Goal: Find specific page/section: Find specific page/section

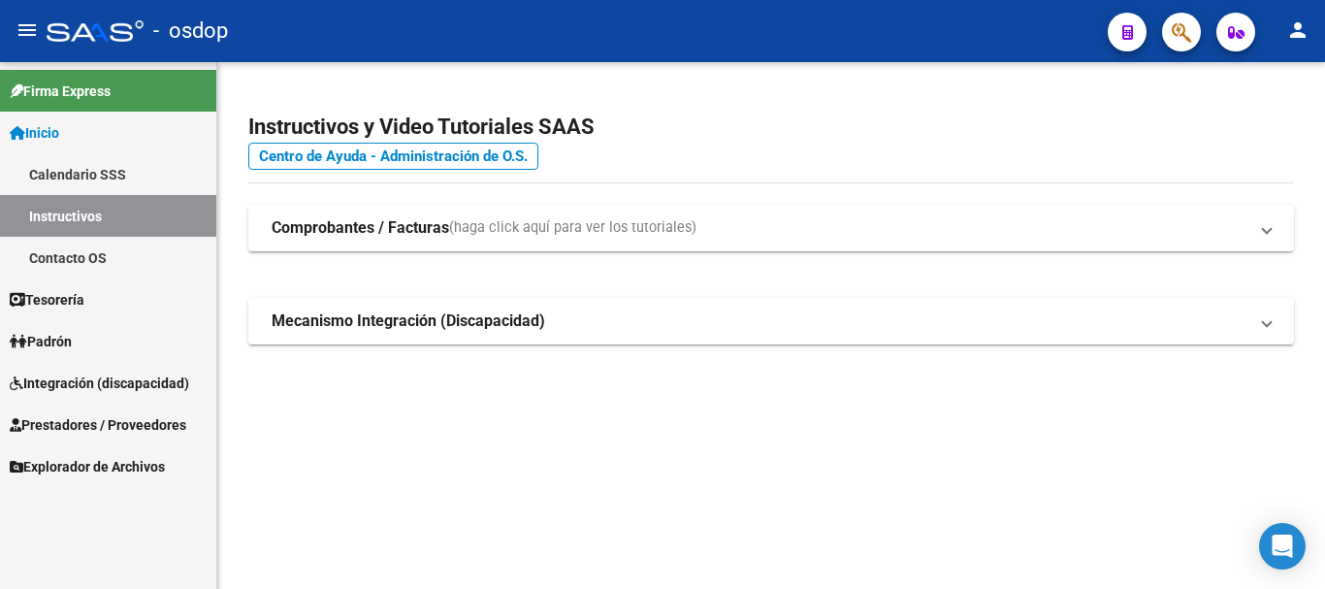
click at [1183, 28] on icon "button" at bounding box center [1180, 32] width 19 height 22
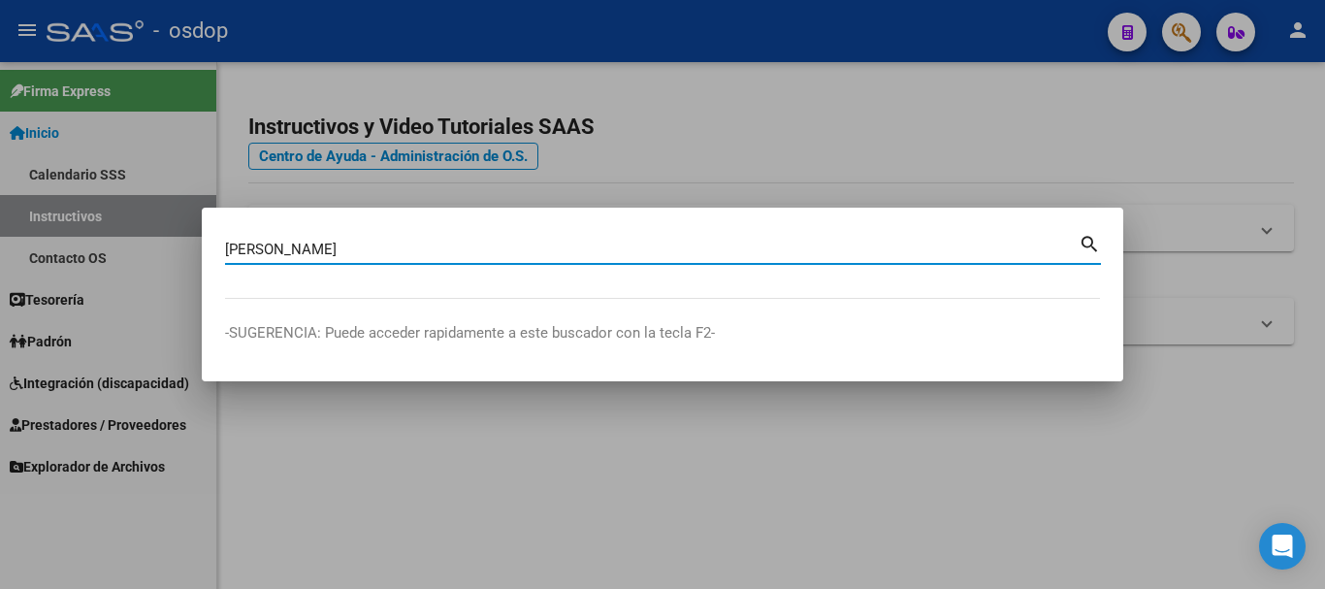
type input "[PERSON_NAME]"
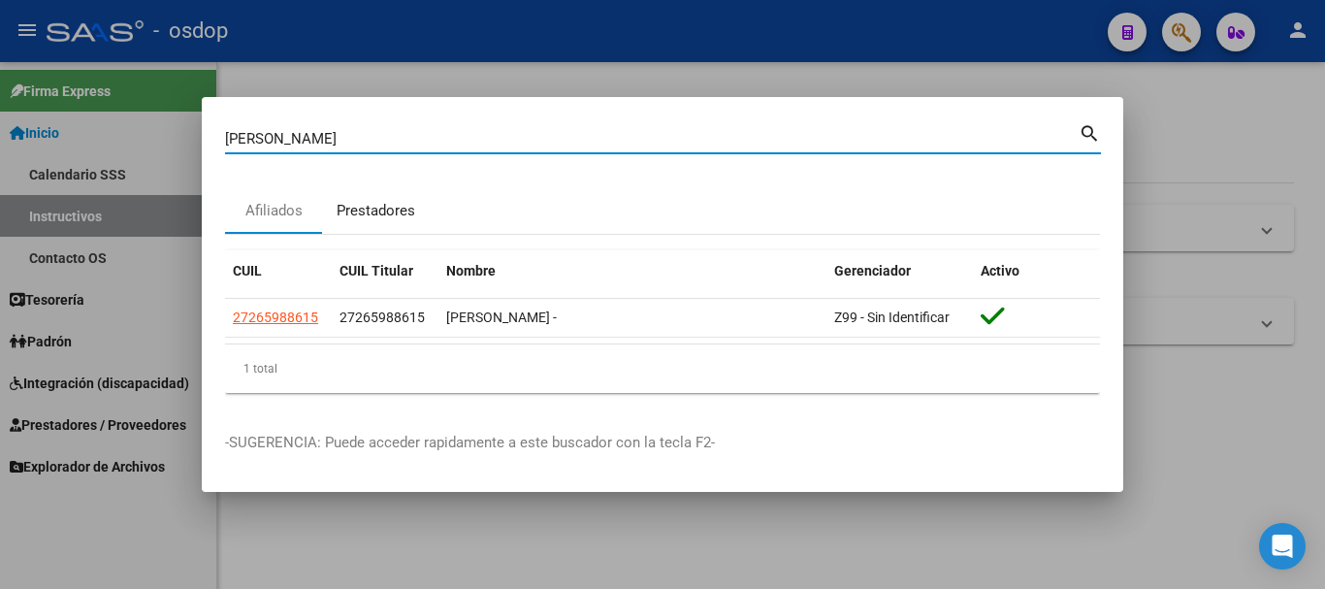
click at [395, 205] on div "Prestadores" at bounding box center [376, 211] width 79 height 22
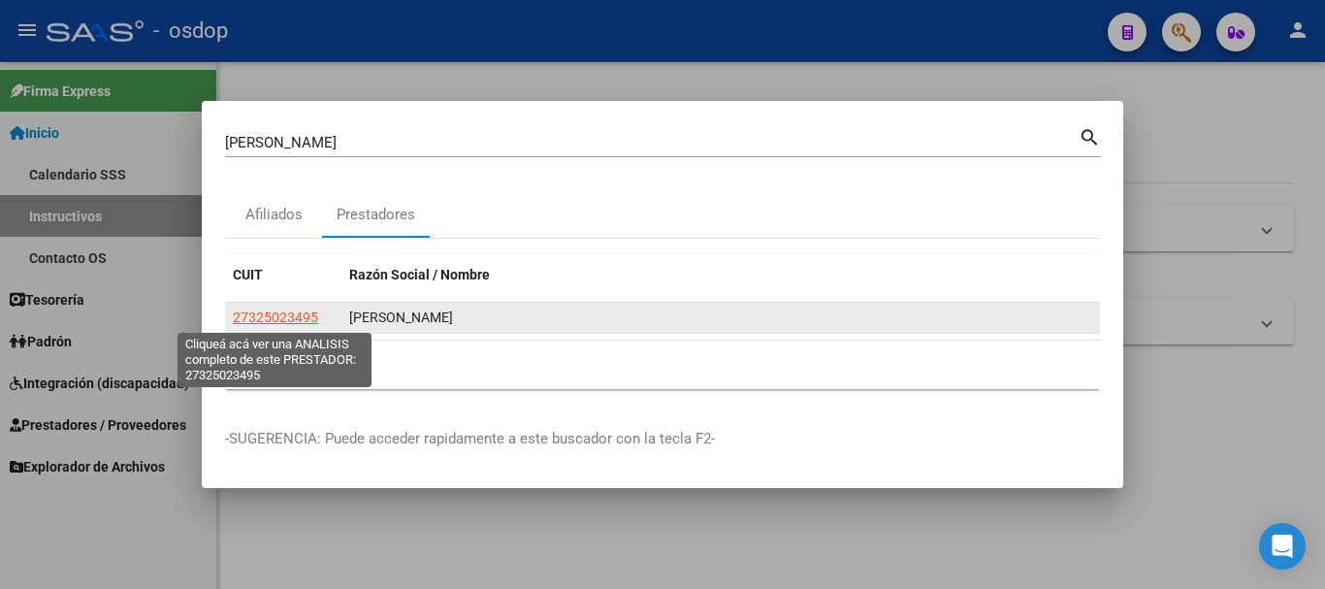
click at [279, 310] on span "27325023495" at bounding box center [275, 317] width 85 height 16
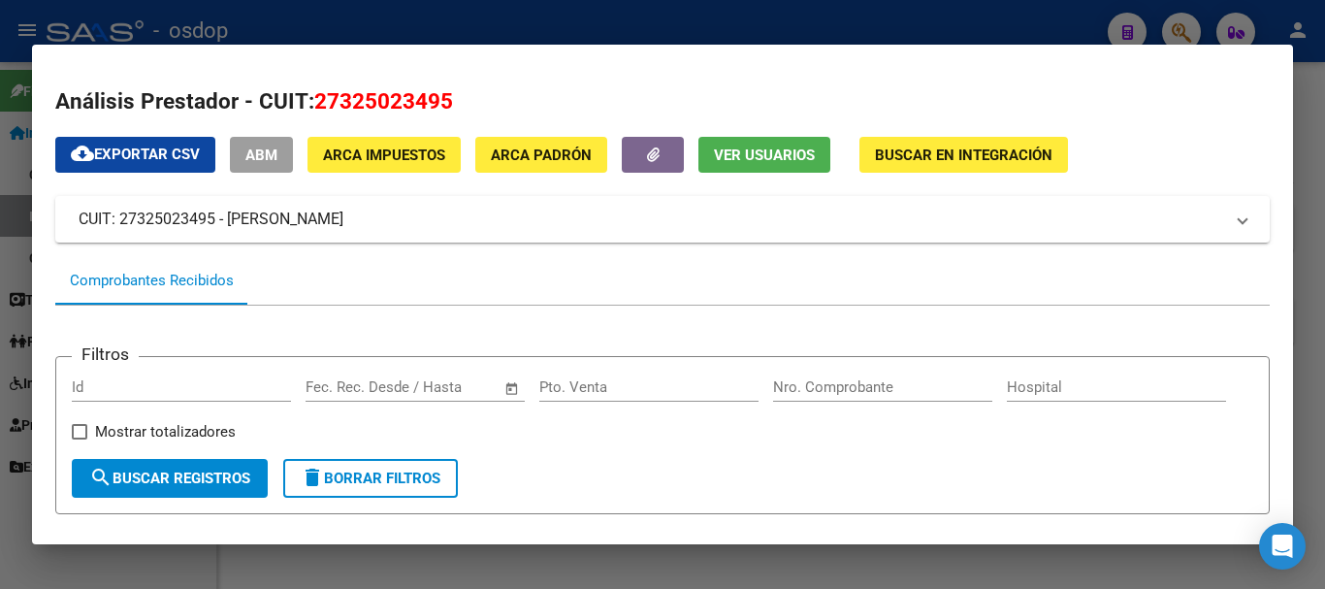
scroll to position [388, 0]
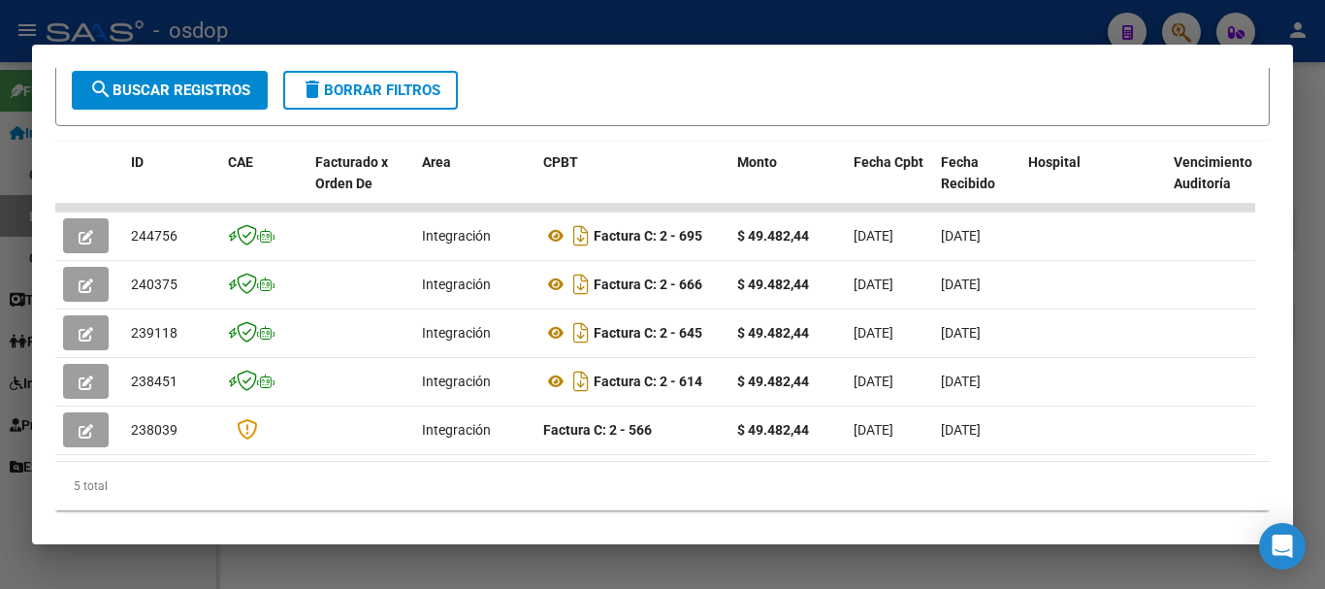
click at [739, 575] on div at bounding box center [662, 294] width 1325 height 589
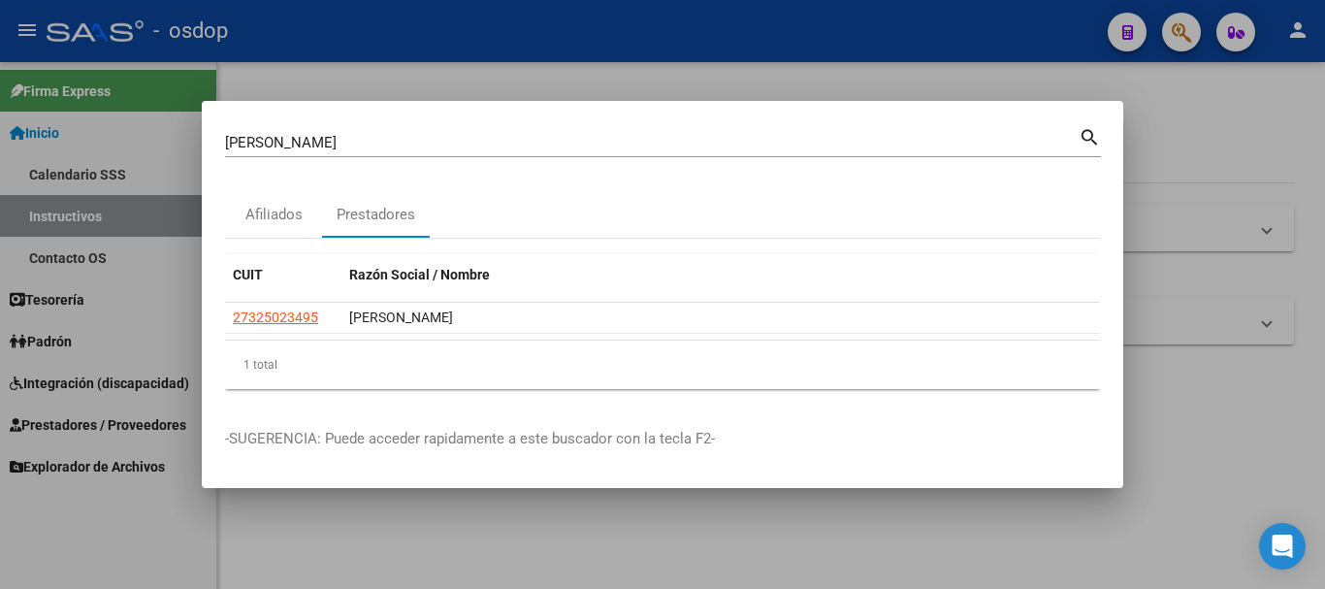
click at [722, 537] on div at bounding box center [662, 294] width 1325 height 589
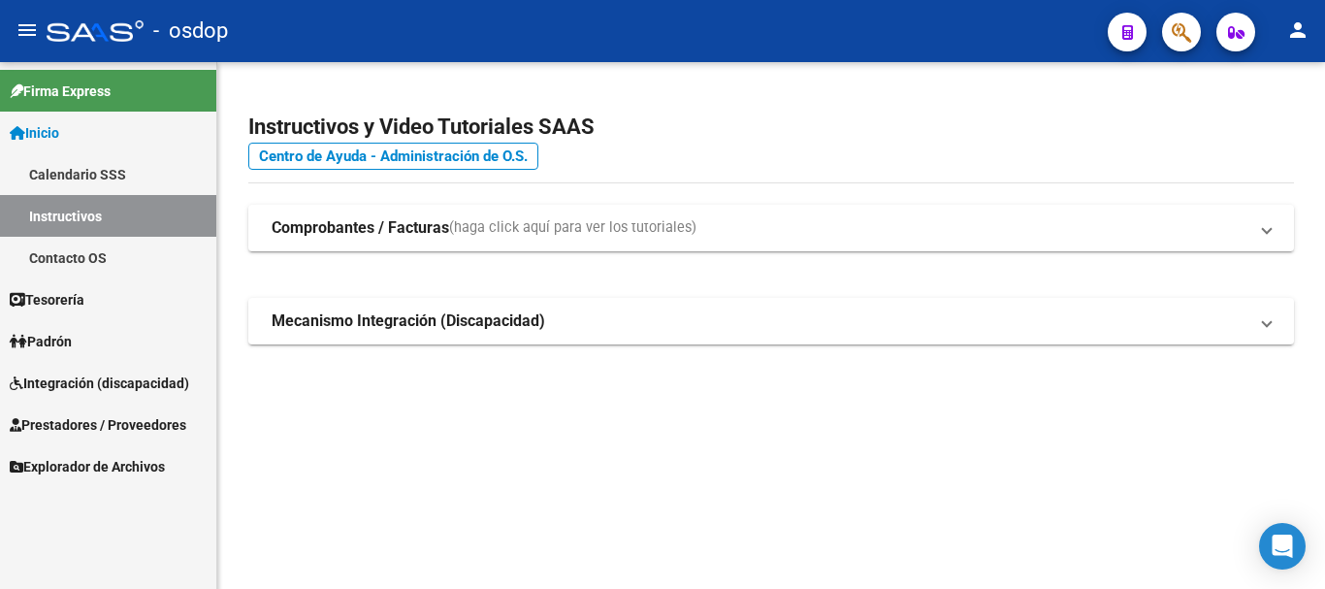
click at [487, 469] on mat-sidenav-content "Instructivos y Video Tutoriales SAAS Centro de Ayuda - Administración de O.S. C…" at bounding box center [770, 325] width 1107 height 527
click at [775, 510] on mat-sidenav-content "Instructivos y Video Tutoriales SAAS Centro de Ayuda - Administración de O.S. C…" at bounding box center [770, 325] width 1107 height 527
click at [652, 522] on mat-sidenav-content "Instructivos y Video Tutoriales SAAS Centro de Ayuda - Administración de O.S. C…" at bounding box center [770, 325] width 1107 height 527
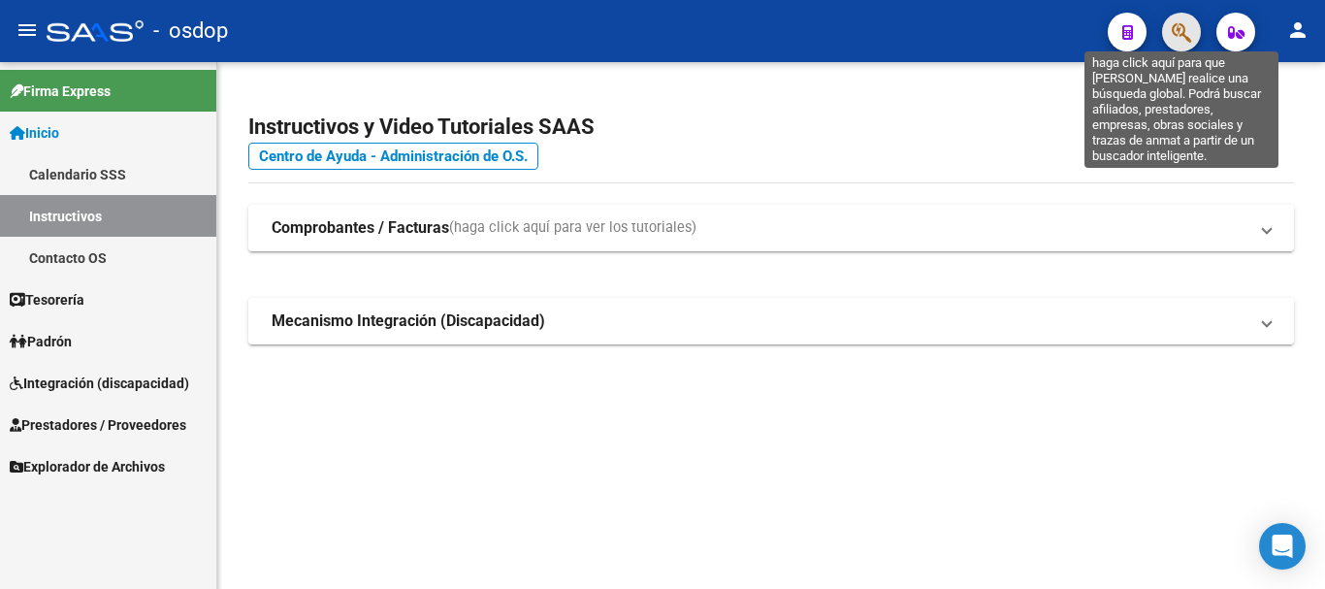
click at [1184, 33] on icon "button" at bounding box center [1180, 32] width 19 height 22
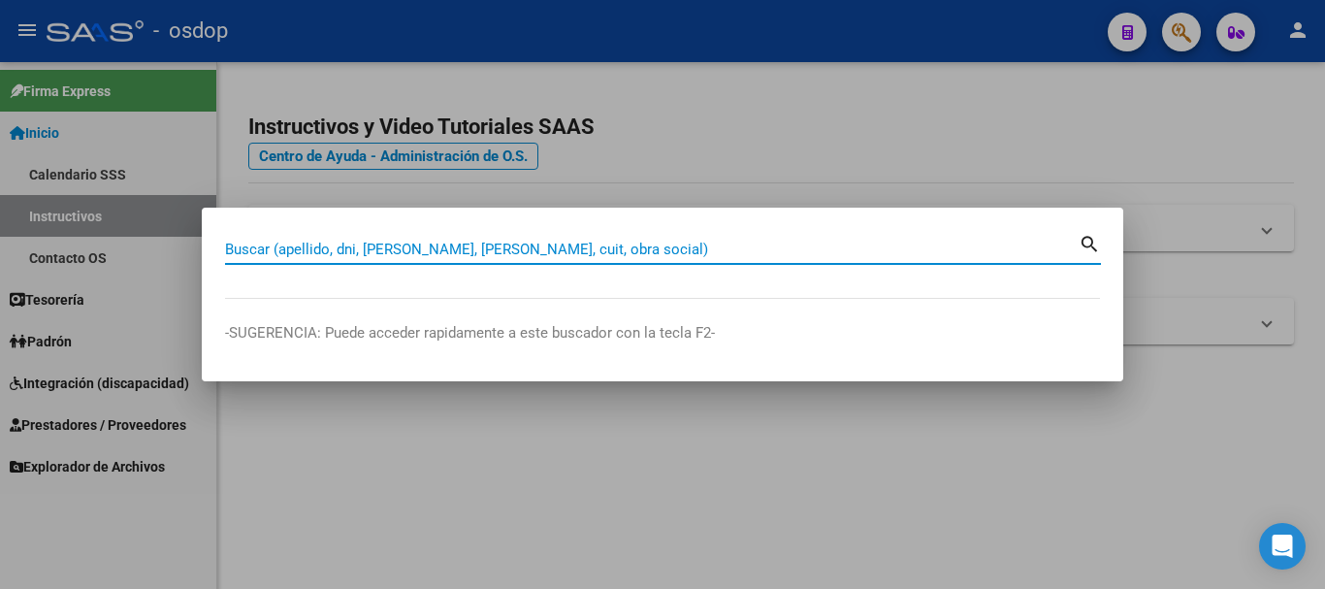
click at [271, 245] on input "Buscar (apellido, dni, [PERSON_NAME], [PERSON_NAME], cuit, obra social)" at bounding box center [651, 248] width 853 height 17
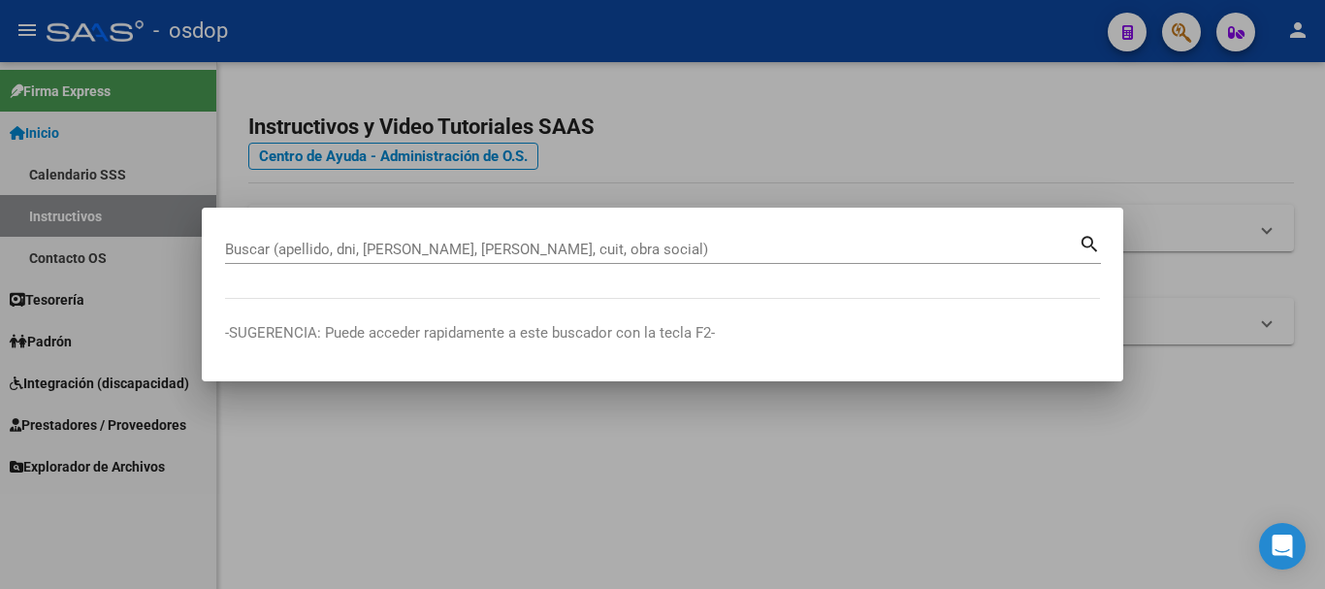
click at [411, 399] on div at bounding box center [662, 294] width 1325 height 589
